Goal: Information Seeking & Learning: Learn about a topic

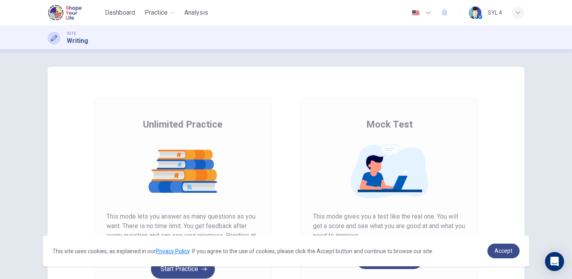
click at [74, 16] on img at bounding box center [66, 13] width 36 height 16
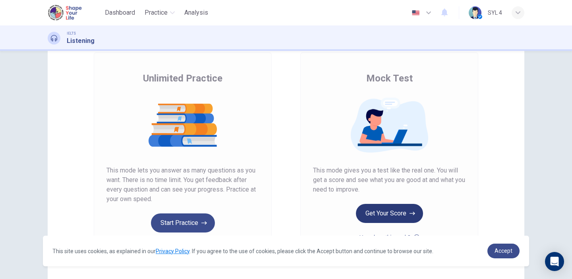
scroll to position [80, 0]
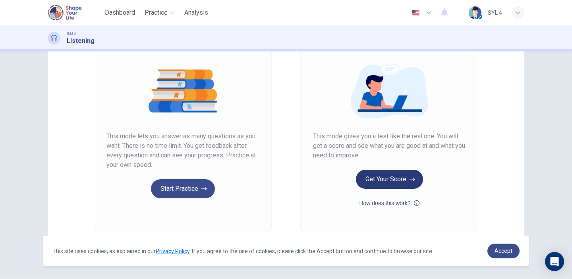
click at [378, 171] on button "Get Your Score" at bounding box center [389, 179] width 67 height 19
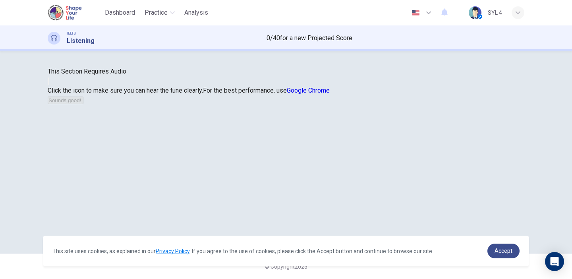
scroll to position [0, 0]
click at [60, 17] on img at bounding box center [66, 13] width 36 height 16
